Goal: Information Seeking & Learning: Learn about a topic

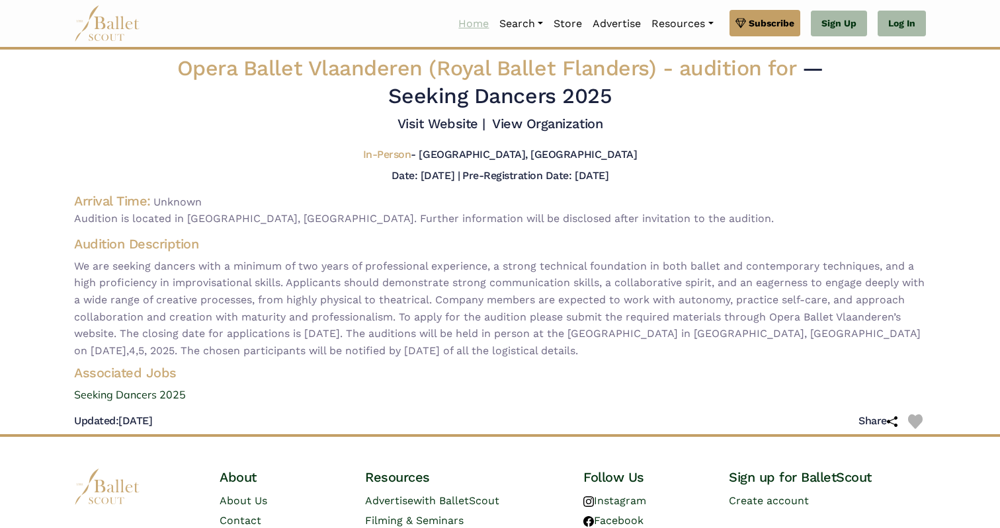
click at [459, 29] on link "Home" at bounding box center [473, 24] width 41 height 28
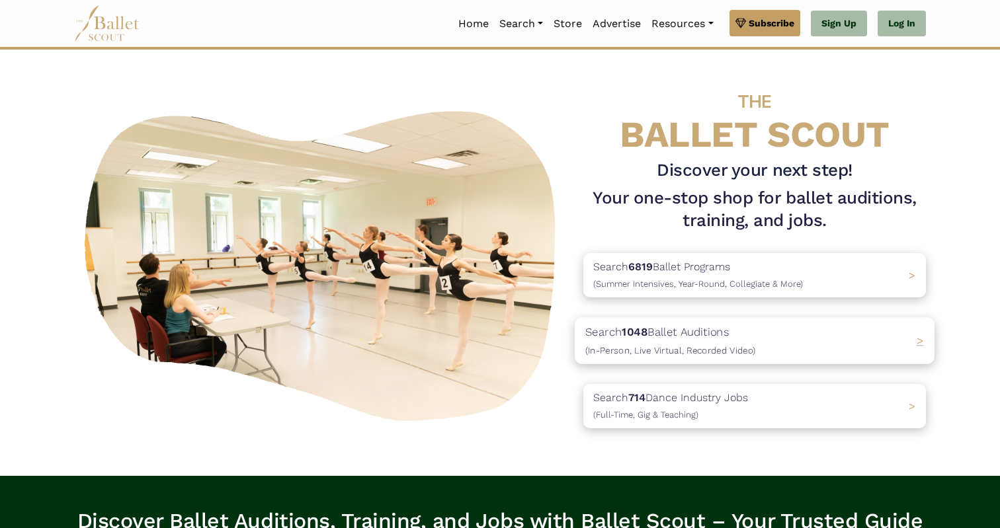
click at [632, 330] on b "1048" at bounding box center [635, 331] width 26 height 13
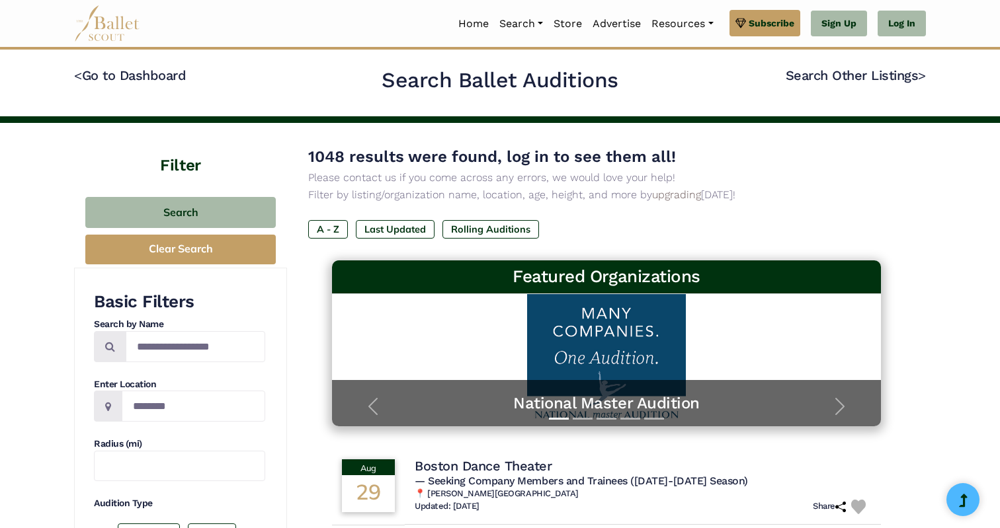
click at [602, 218] on div "1048 results were found, log in to see them all! Please contact us if you come …" at bounding box center [606, 202] width 597 height 116
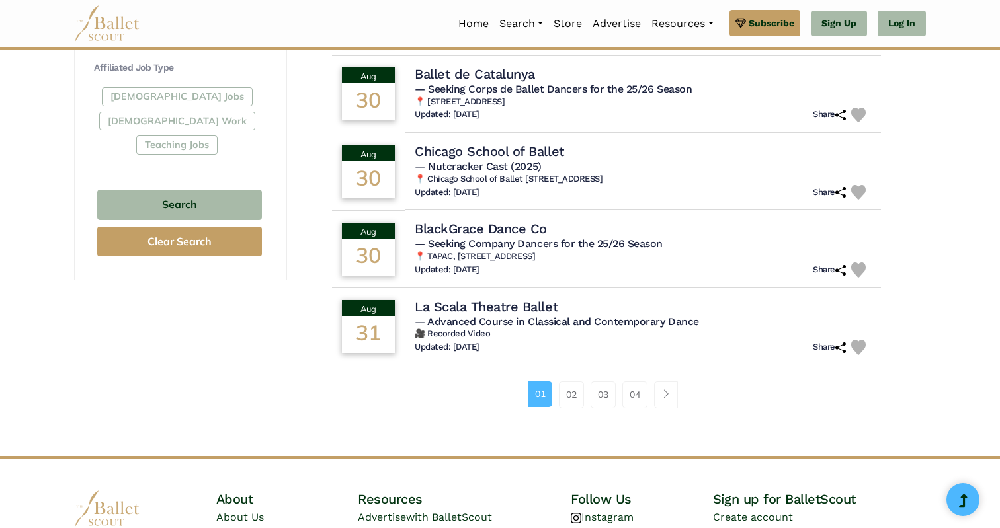
scroll to position [792, 0]
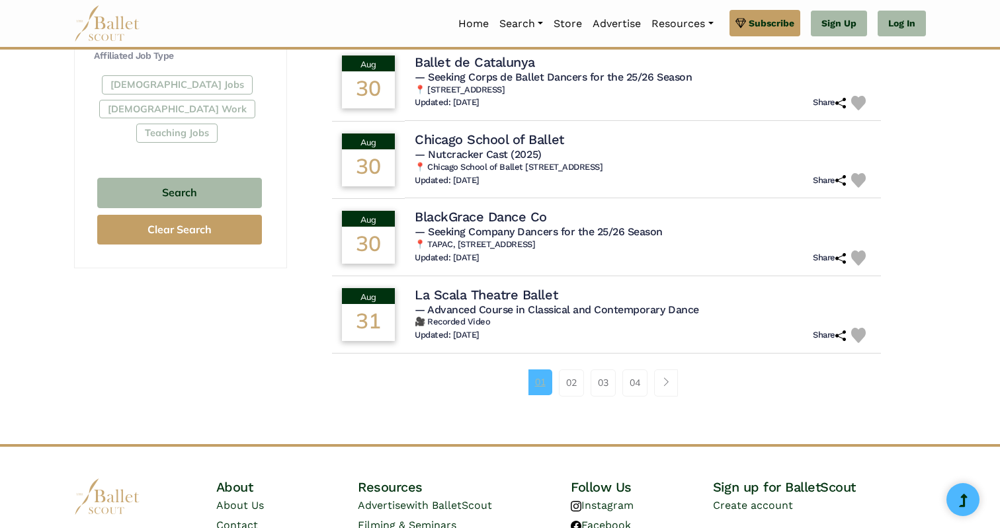
click at [548, 386] on link "01" at bounding box center [540, 382] width 24 height 25
click at [557, 384] on li "01" at bounding box center [543, 383] width 31 height 26
click at [560, 384] on link "02" at bounding box center [571, 383] width 25 height 26
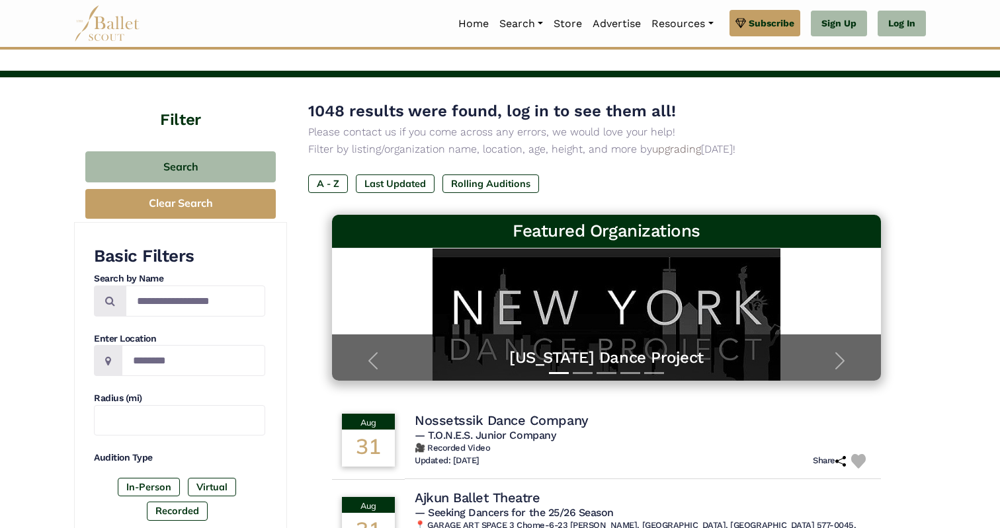
scroll to position [48, 0]
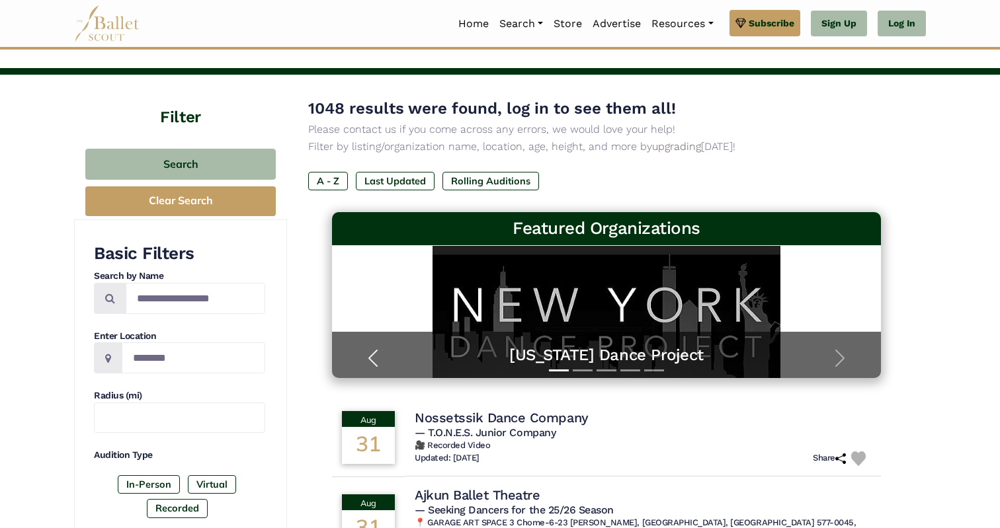
click at [362, 353] on button "Previous" at bounding box center [373, 359] width 82 height 40
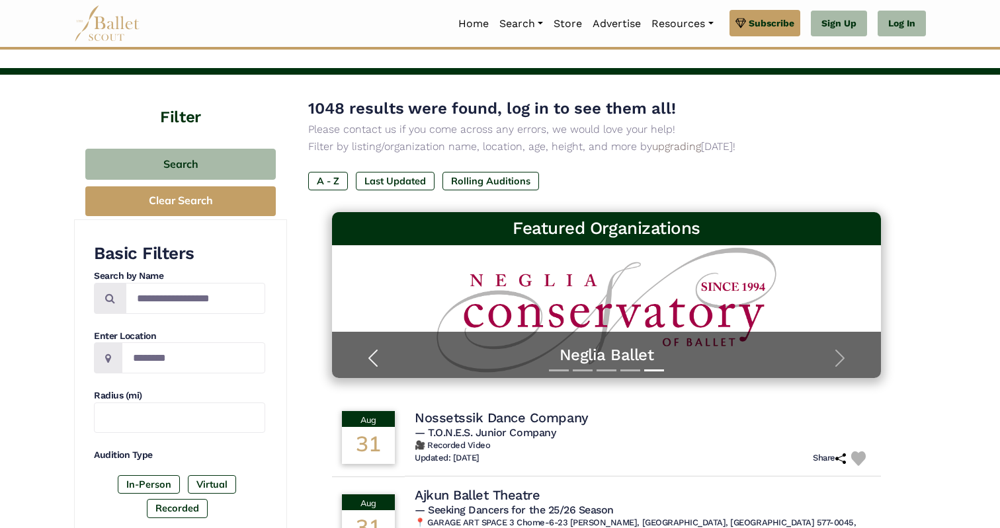
click at [362, 353] on button "Previous" at bounding box center [373, 359] width 82 height 40
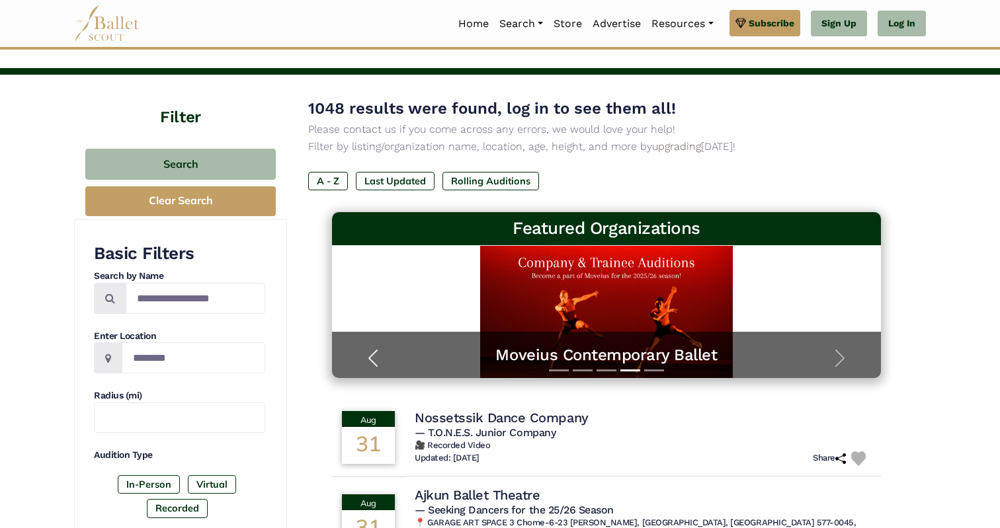
click at [362, 353] on button "Previous" at bounding box center [373, 359] width 82 height 40
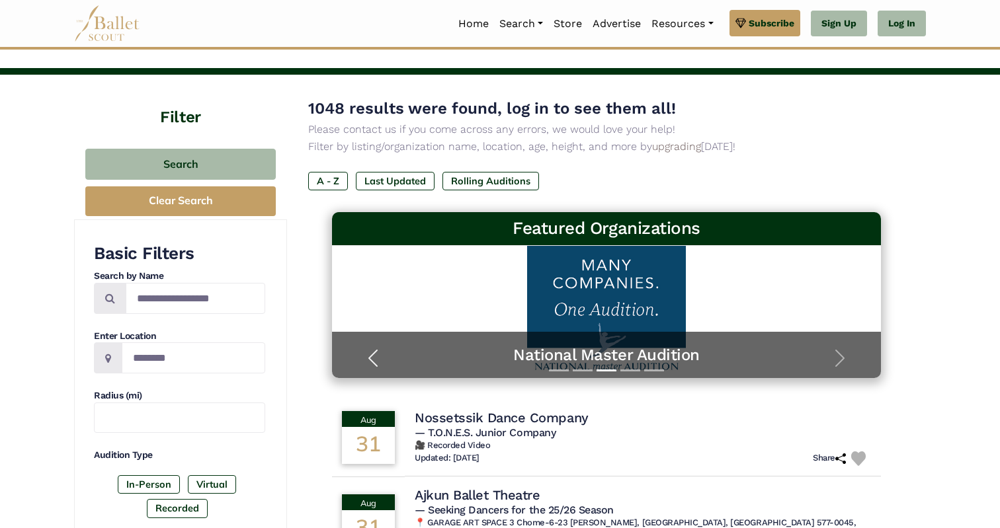
click at [362, 353] on button "Previous" at bounding box center [373, 359] width 82 height 40
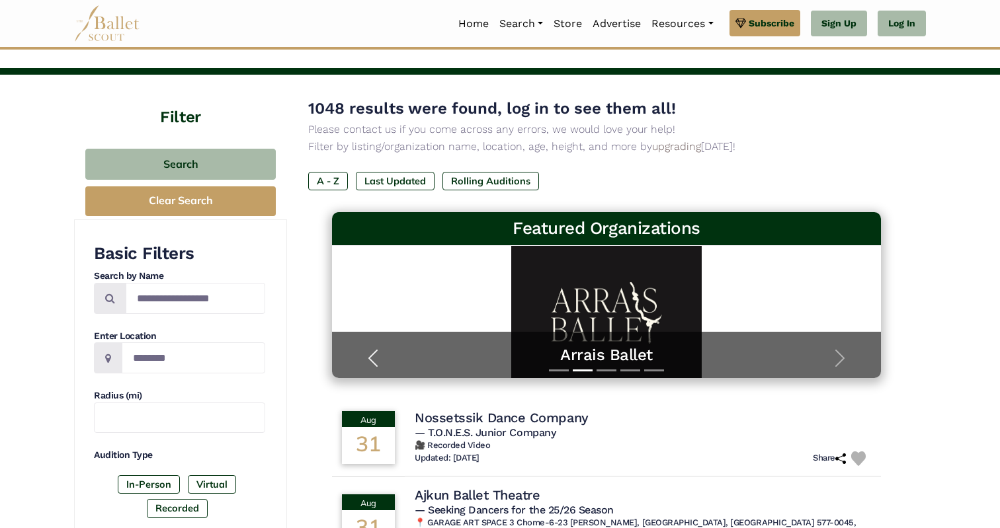
click at [362, 353] on button "Previous" at bounding box center [373, 359] width 82 height 40
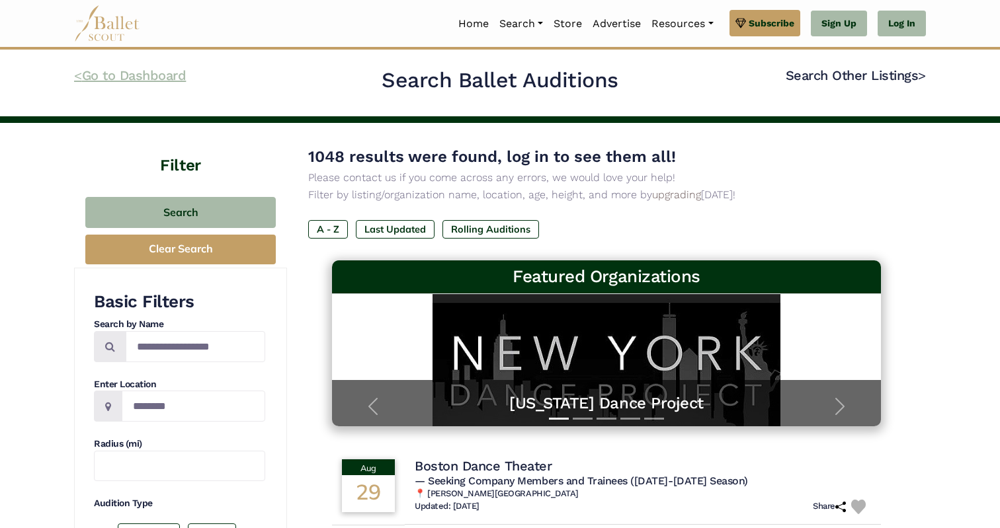
click at [158, 73] on link "< Go to Dashboard" at bounding box center [130, 75] width 112 height 16
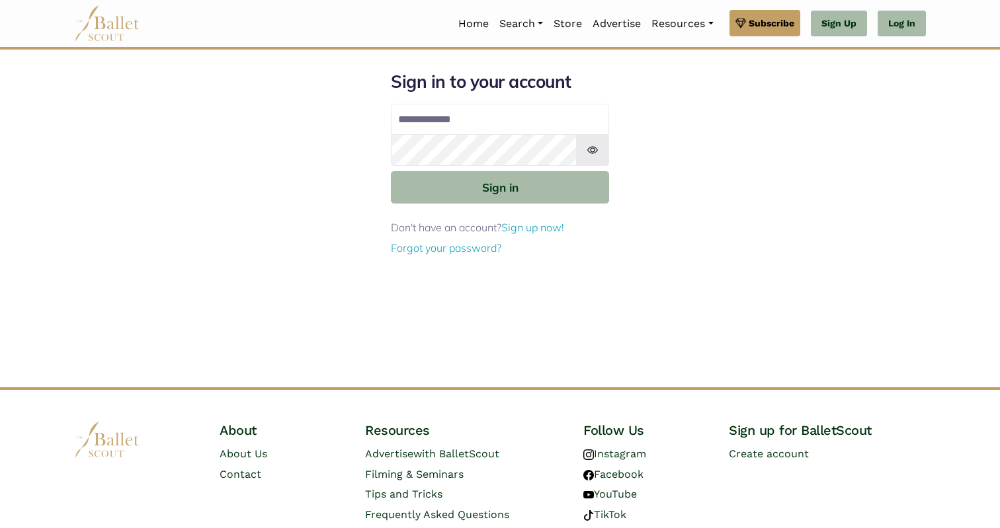
click at [83, 13] on img at bounding box center [107, 23] width 66 height 36
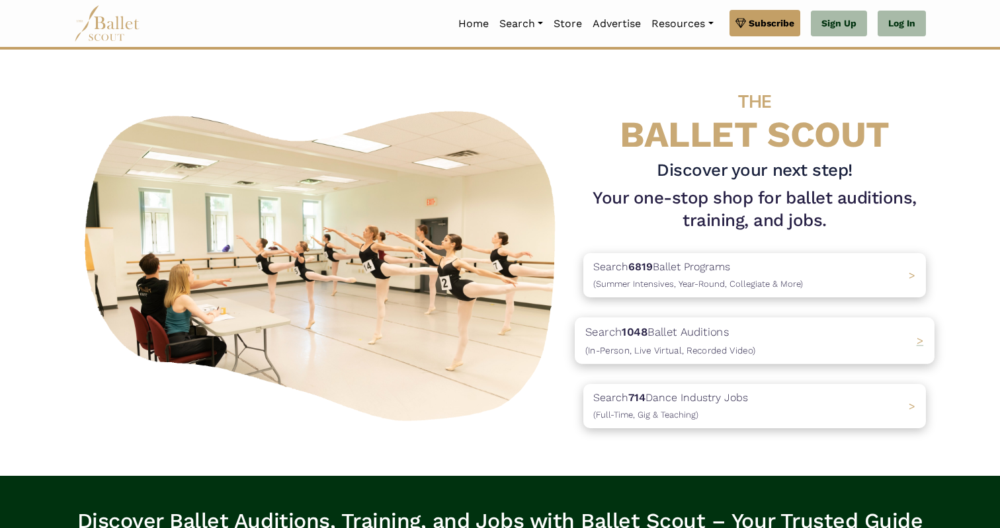
click at [704, 347] on span "(In-Person, Live Virtual, Recorded Video)" at bounding box center [670, 350] width 170 height 11
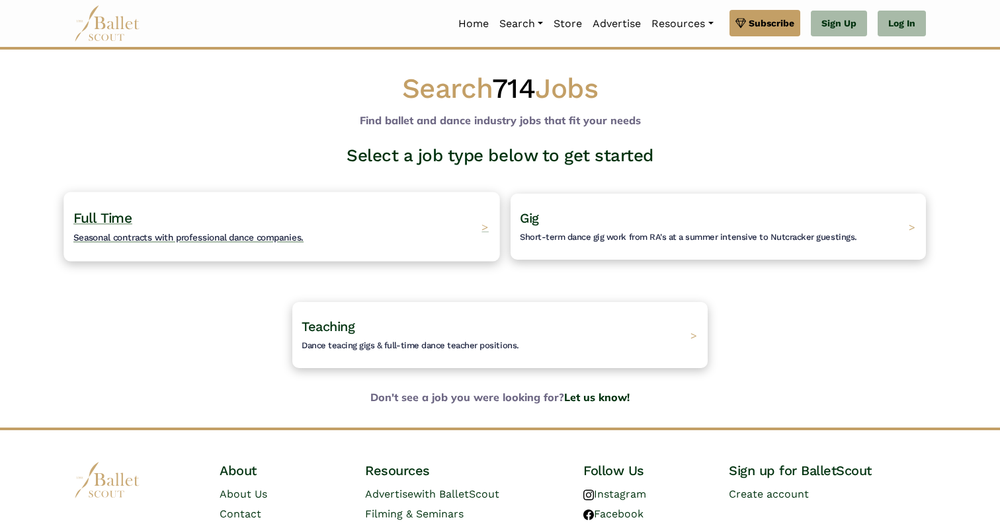
click at [382, 230] on div "Full Time Seasonal contracts with professional dance companies. >" at bounding box center [281, 226] width 436 height 69
click at [360, 239] on div "Full Time Seasonal contracts with professional dance companies. >" at bounding box center [281, 226] width 436 height 69
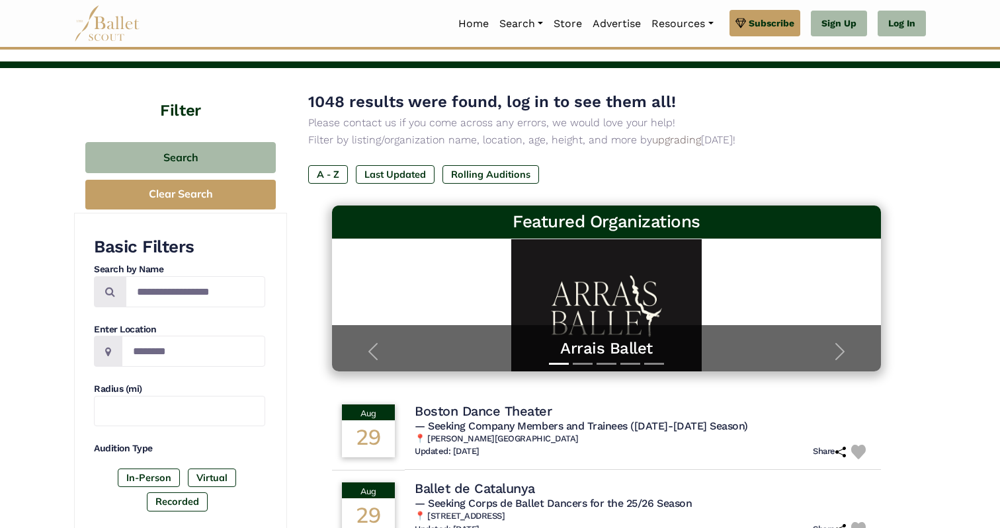
scroll to position [59, 0]
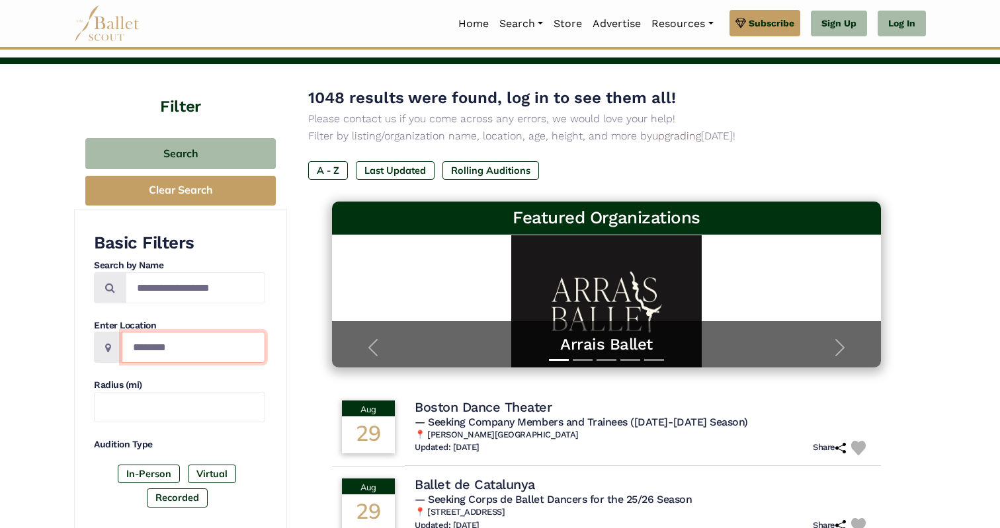
click at [222, 339] on input "Location" at bounding box center [194, 347] width 144 height 31
click at [222, 356] on input "Location" at bounding box center [194, 347] width 144 height 31
click at [108, 349] on icon at bounding box center [108, 348] width 6 height 11
click at [146, 349] on input "Location" at bounding box center [194, 347] width 144 height 31
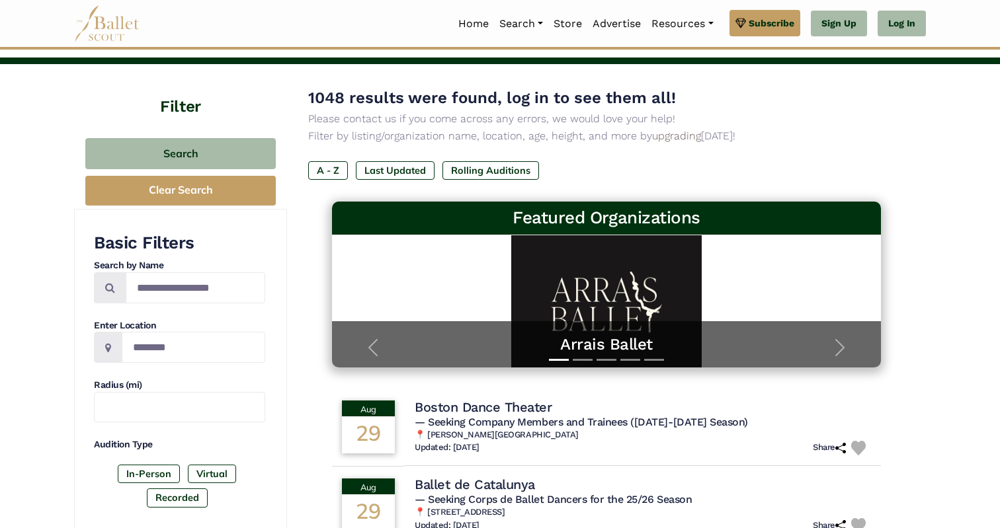
click at [243, 374] on div "Basic Filters Search by Name Enter Location Radius (mi) Audition Type In-Person…" at bounding box center [179, 372] width 171 height 281
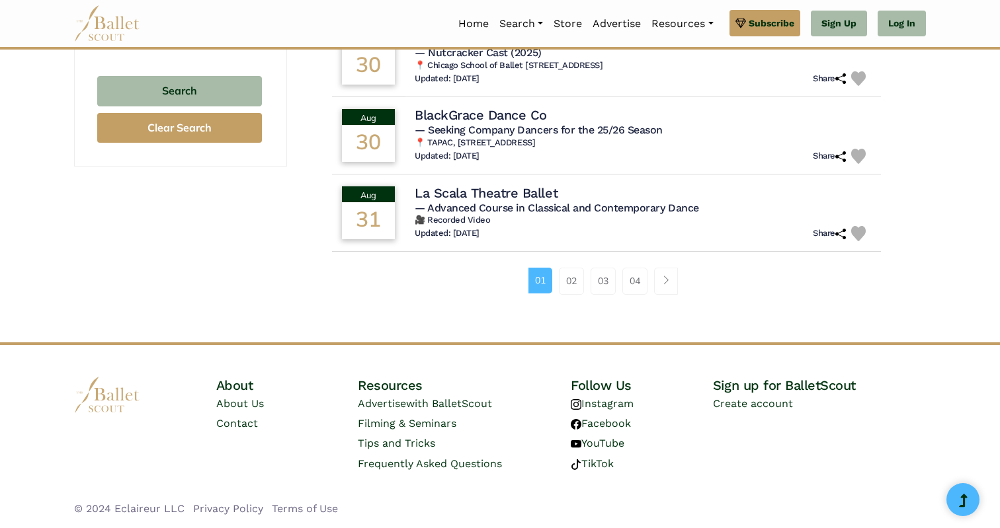
scroll to position [897, 0]
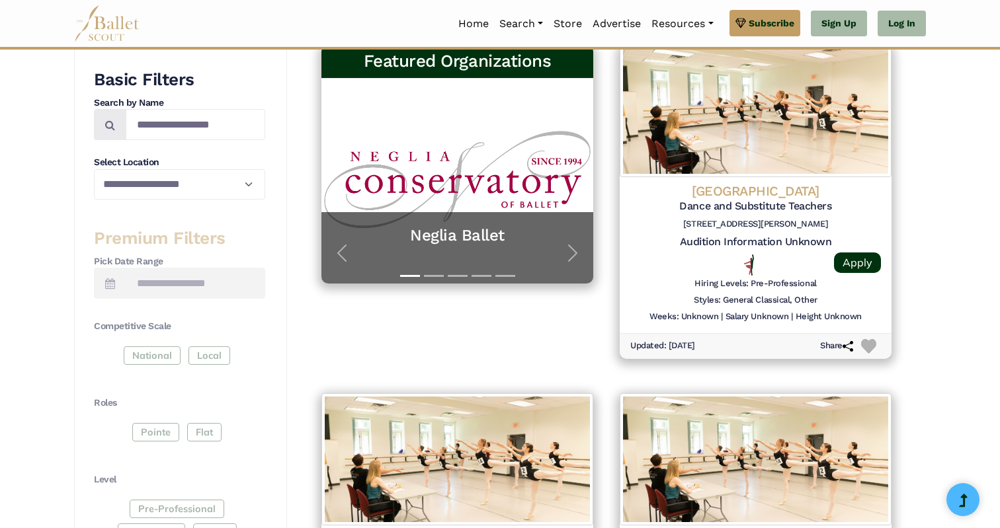
scroll to position [243, 0]
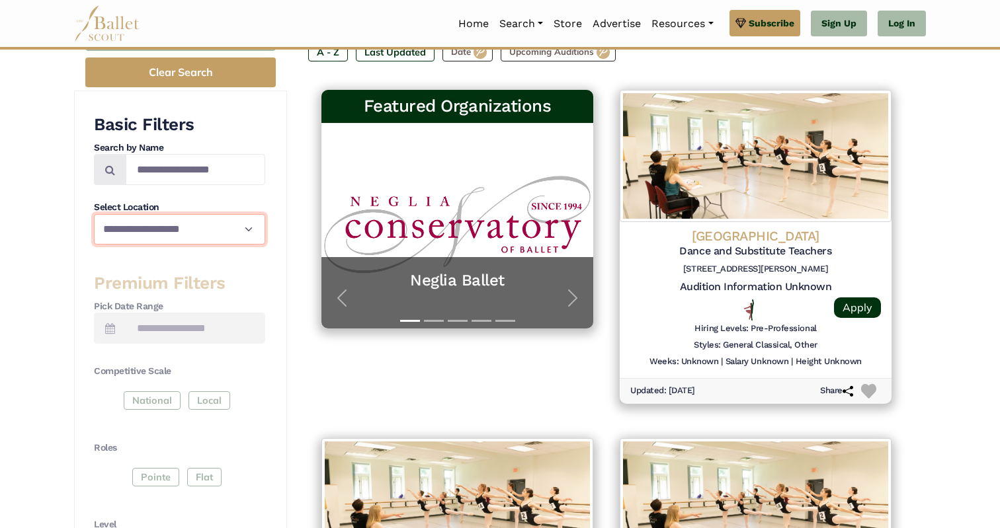
click at [94, 214] on select "**********" at bounding box center [179, 229] width 171 height 31
select select "**"
click option "**********" at bounding box center [0, 0] width 0 height 0
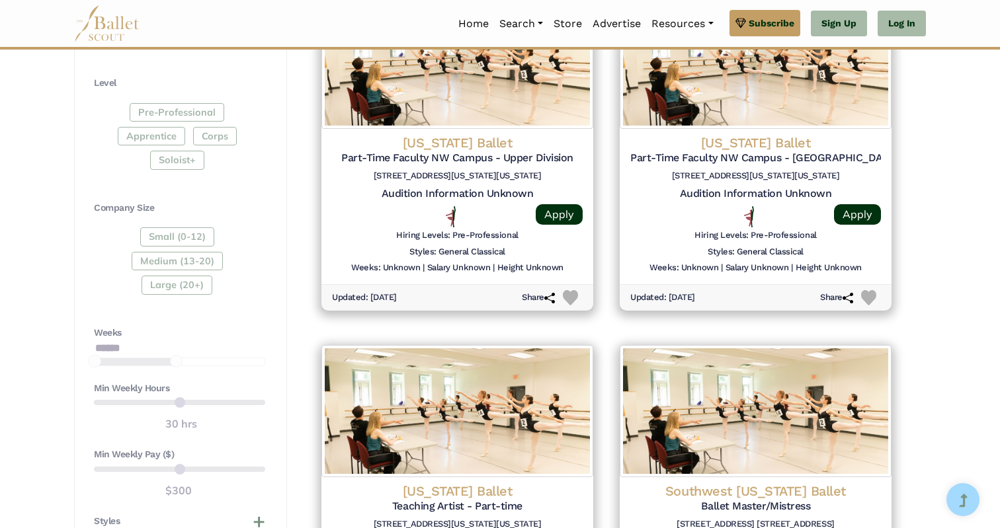
scroll to position [905, 0]
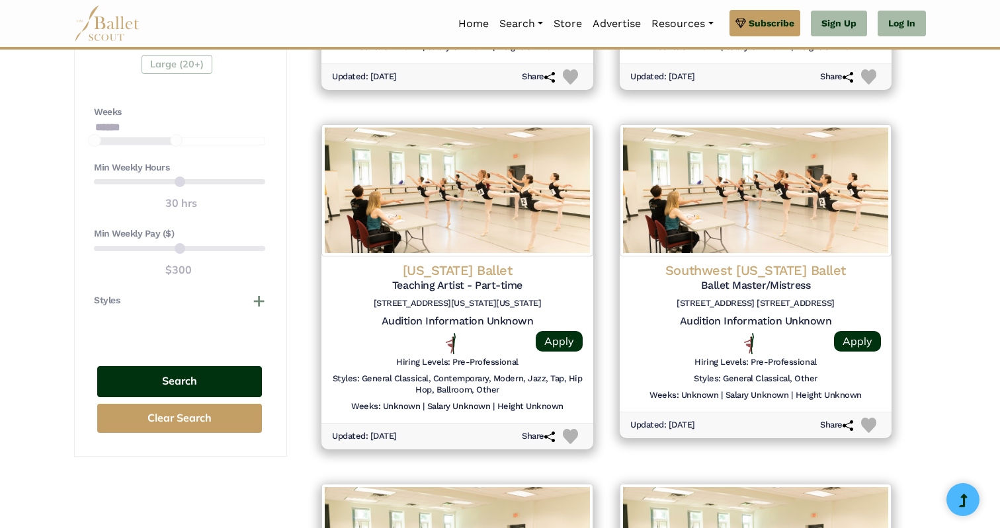
click at [228, 380] on button "Search" at bounding box center [179, 381] width 165 height 31
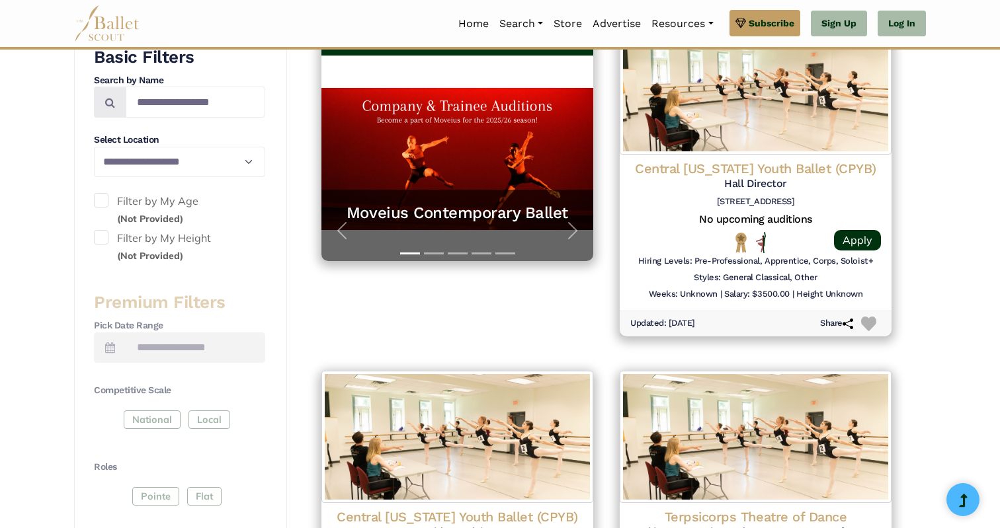
scroll to position [304, 0]
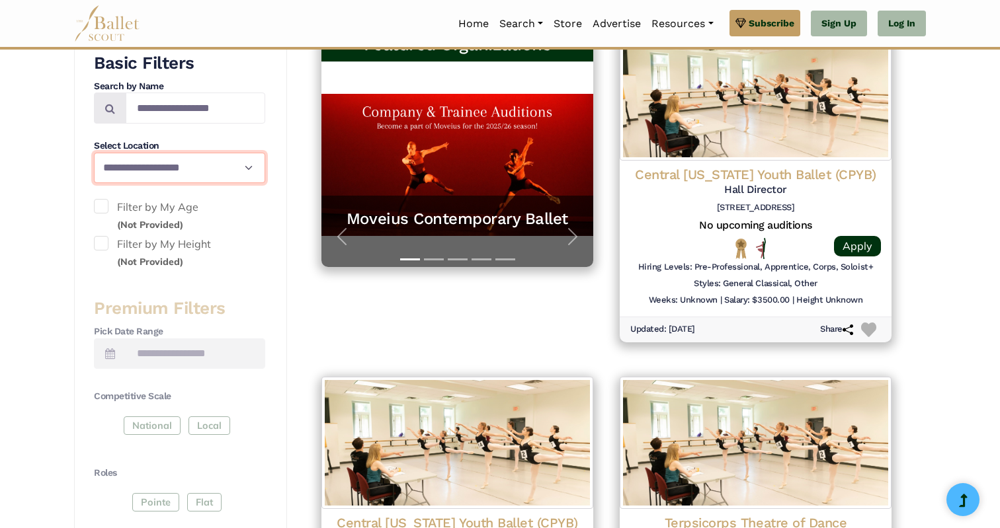
click at [94, 153] on select "**********" at bounding box center [179, 168] width 171 height 31
select select "**"
click option "**********" at bounding box center [0, 0] width 0 height 0
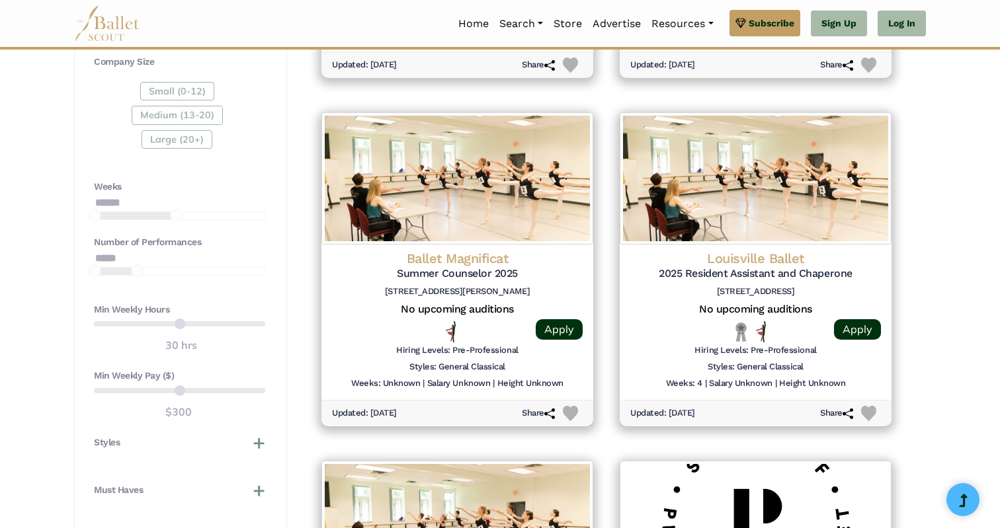
scroll to position [1165, 0]
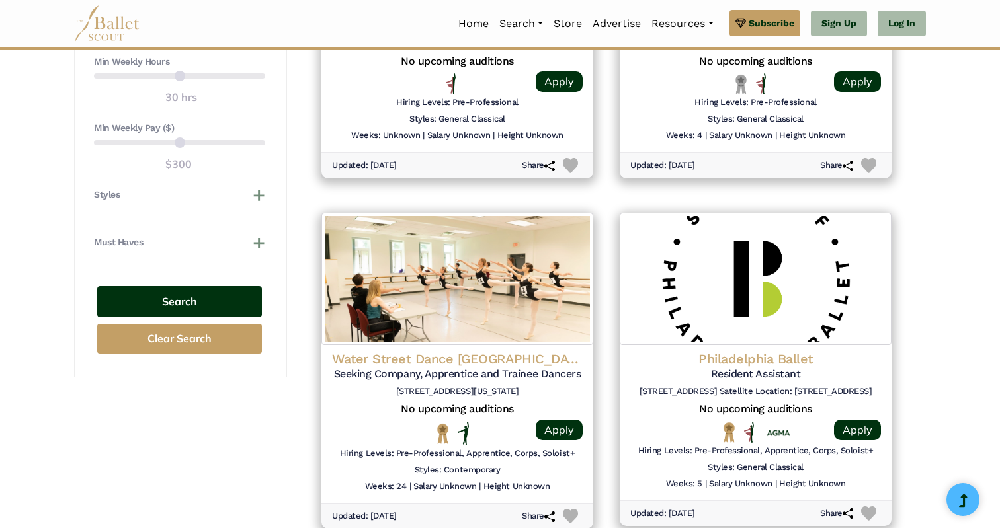
click at [235, 302] on button "Search" at bounding box center [179, 301] width 165 height 31
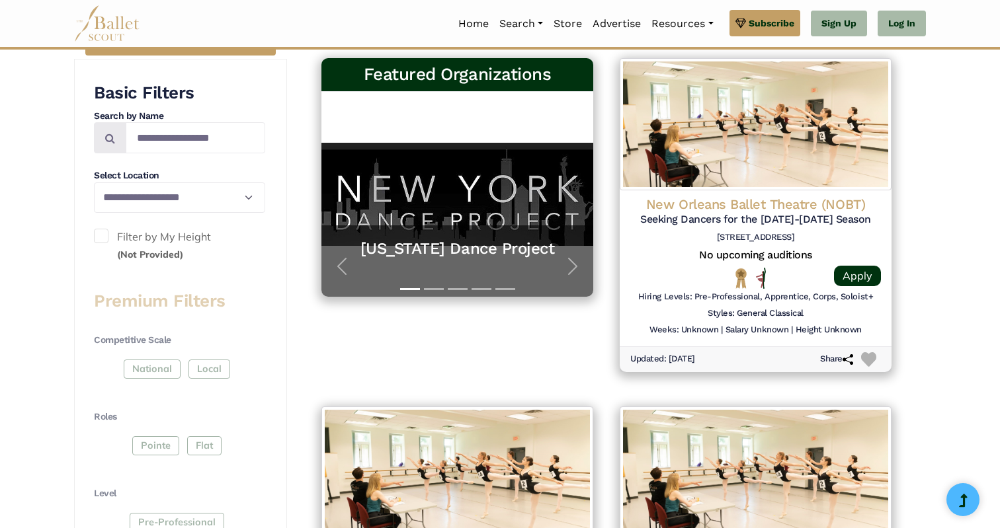
scroll to position [272, 0]
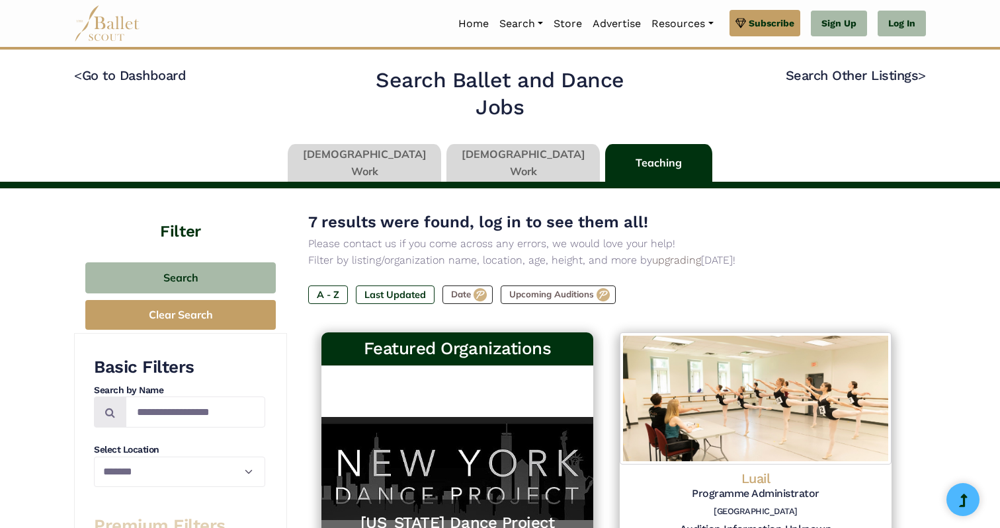
select select "**"
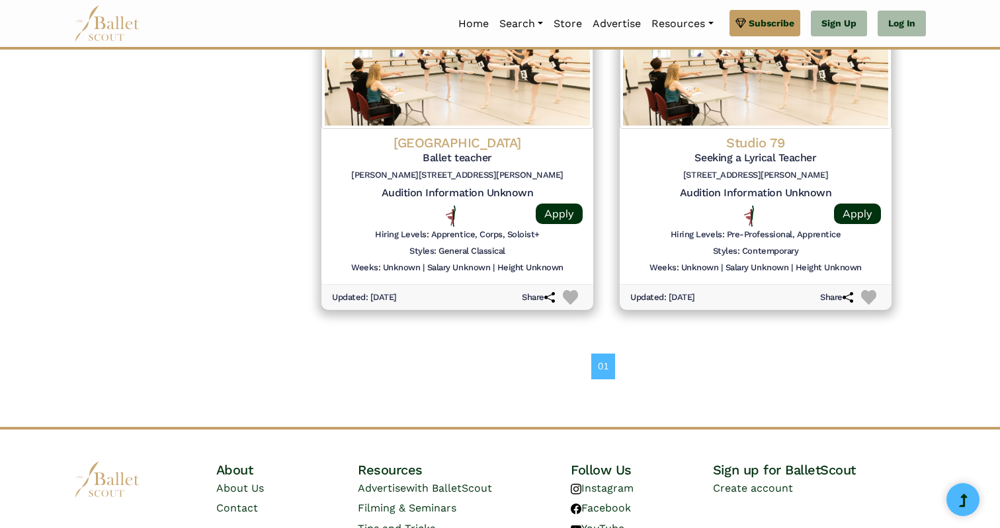
scroll to position [1413, 0]
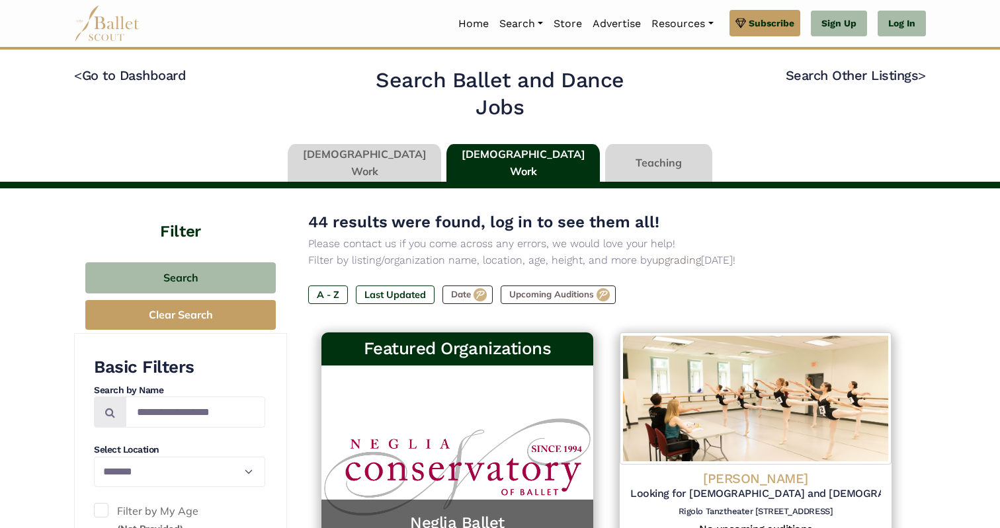
select select "**"
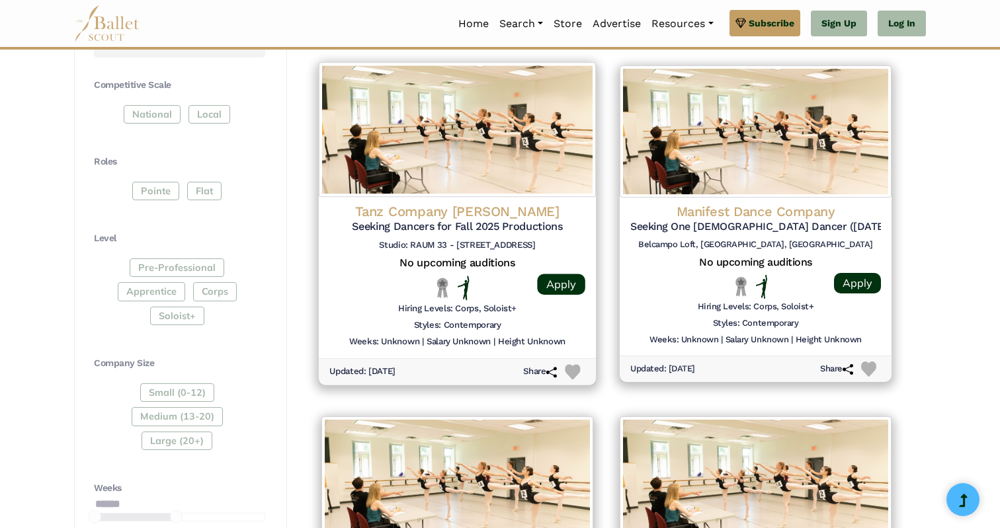
scroll to position [607, 0]
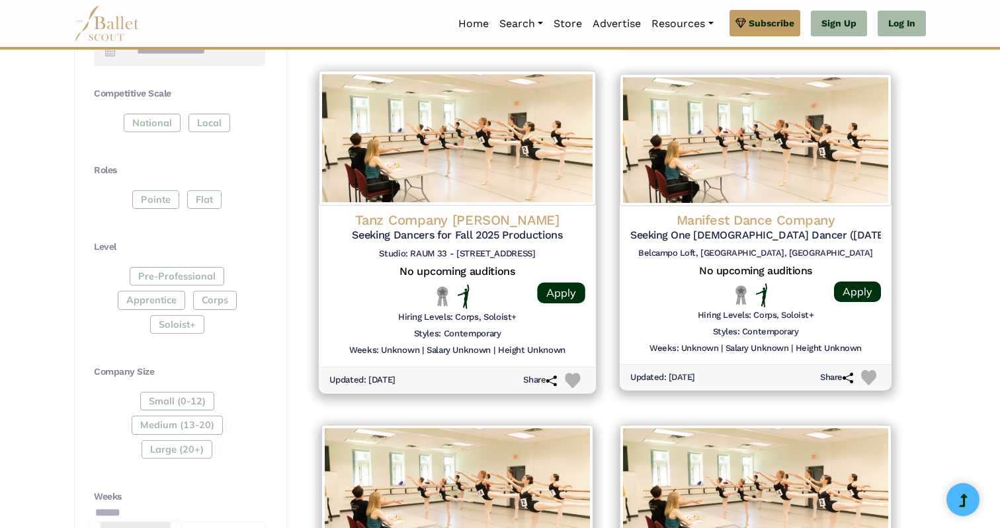
click at [447, 220] on h4 "Tanz Company [PERSON_NAME]" at bounding box center [457, 220] width 256 height 18
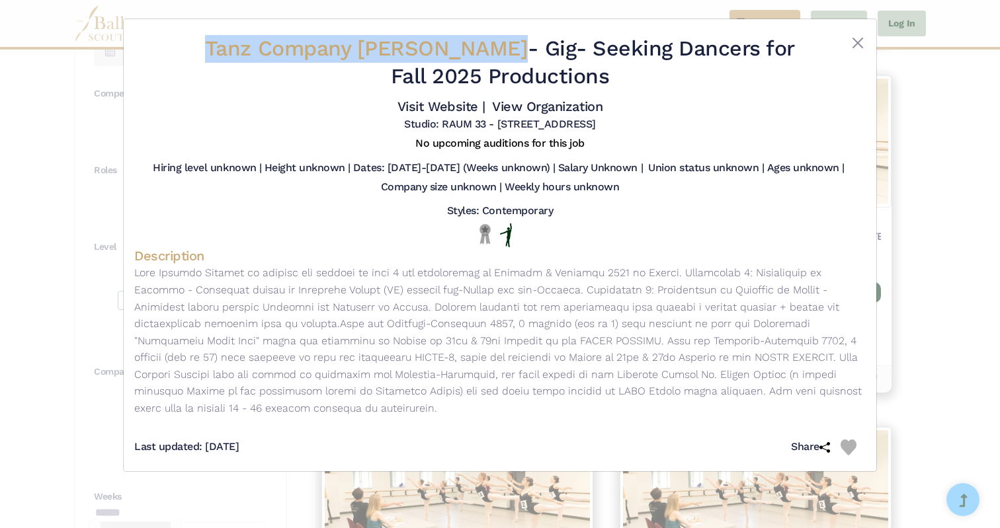
drag, startPoint x: 200, startPoint y: 46, endPoint x: 425, endPoint y: 53, distance: 224.3
click at [425, 53] on h2 "Tanz Company [PERSON_NAME] - Gig - Seeking Dancers for Fall 2025 Productions" at bounding box center [500, 62] width 610 height 55
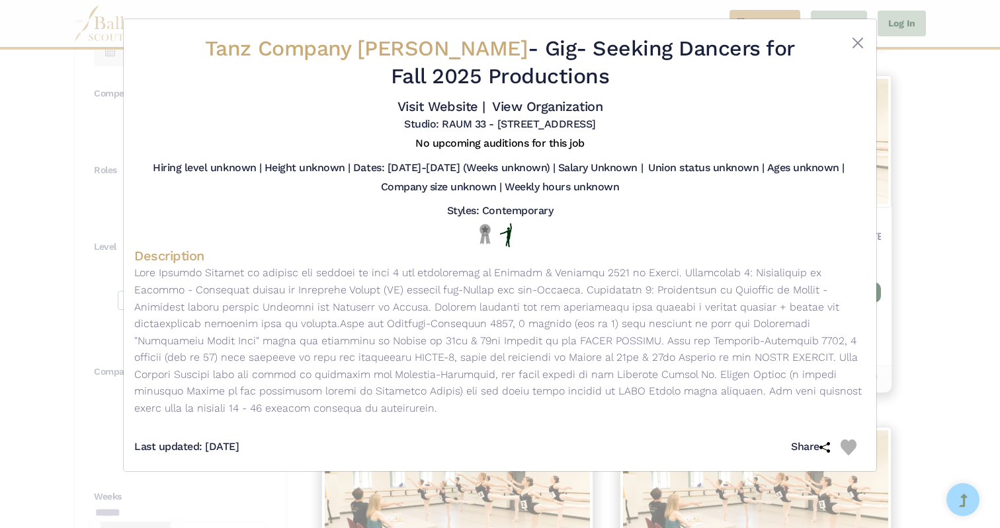
click at [928, 168] on div "Tanz Company [PERSON_NAME] - Gig - Seeking Dancers for Fall 2025 Productions Vi…" at bounding box center [500, 264] width 1000 height 528
click at [856, 47] on button "Close" at bounding box center [858, 43] width 16 height 16
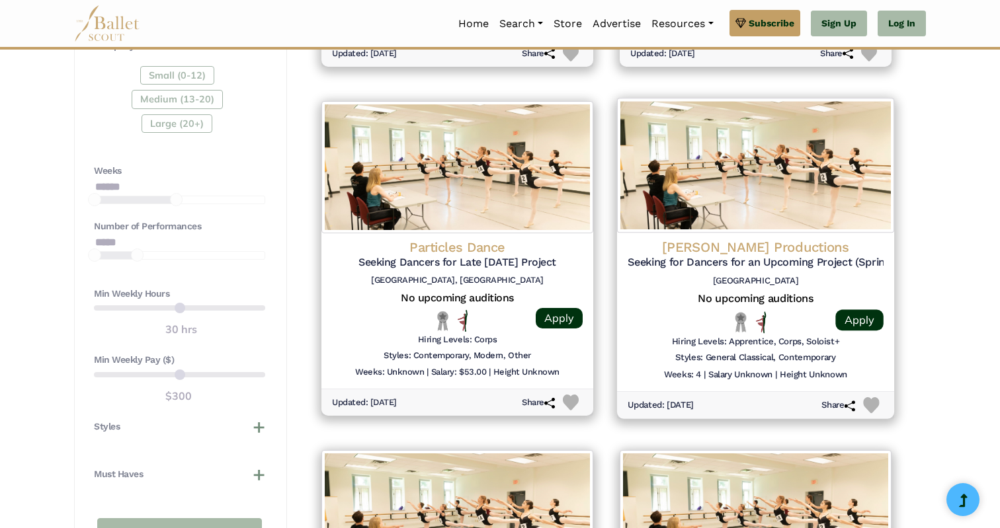
scroll to position [929, 0]
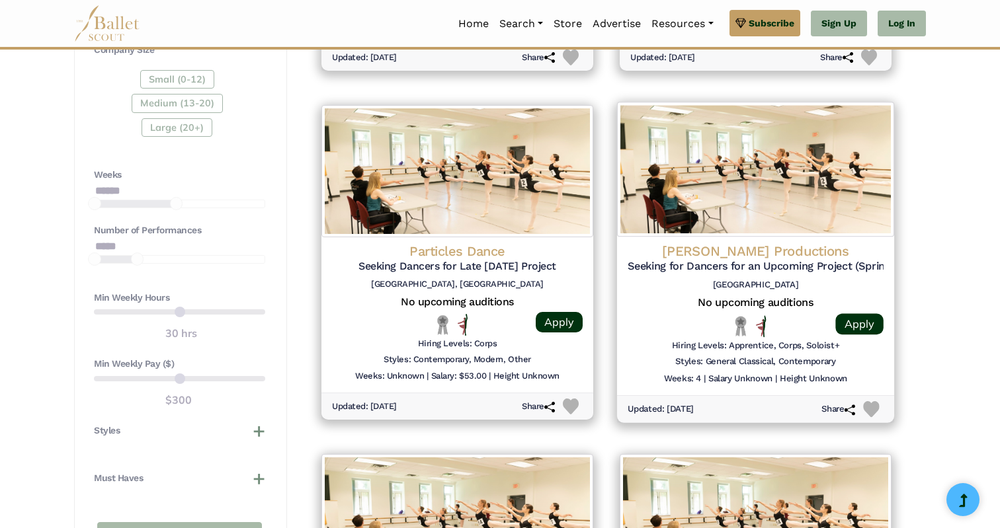
click at [739, 253] on h4 "[PERSON_NAME] Productions" at bounding box center [756, 251] width 256 height 18
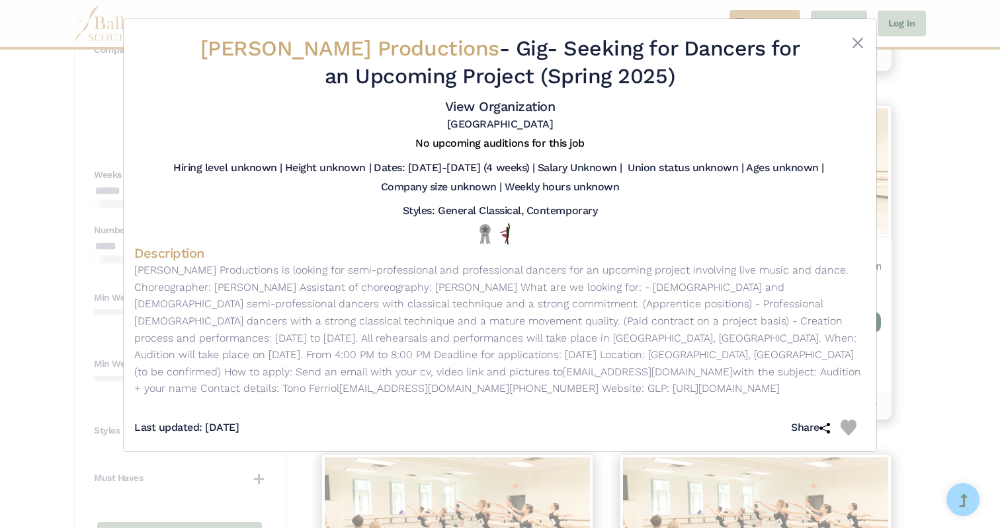
click at [975, 194] on div "[PERSON_NAME] Productions - Gig - Seeking for Dancers for an Upcoming Project (…" at bounding box center [500, 264] width 1000 height 528
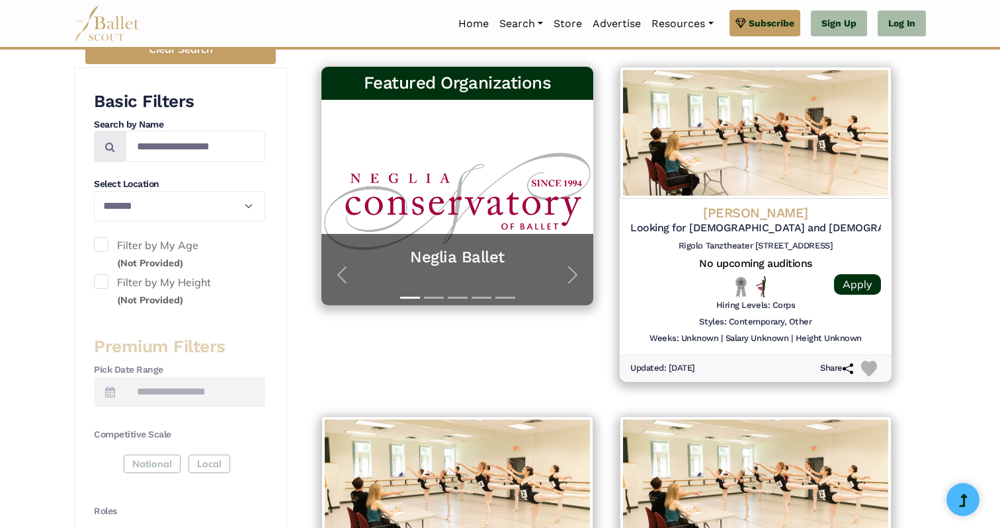
scroll to position [240, 0]
